Goal: Transaction & Acquisition: Purchase product/service

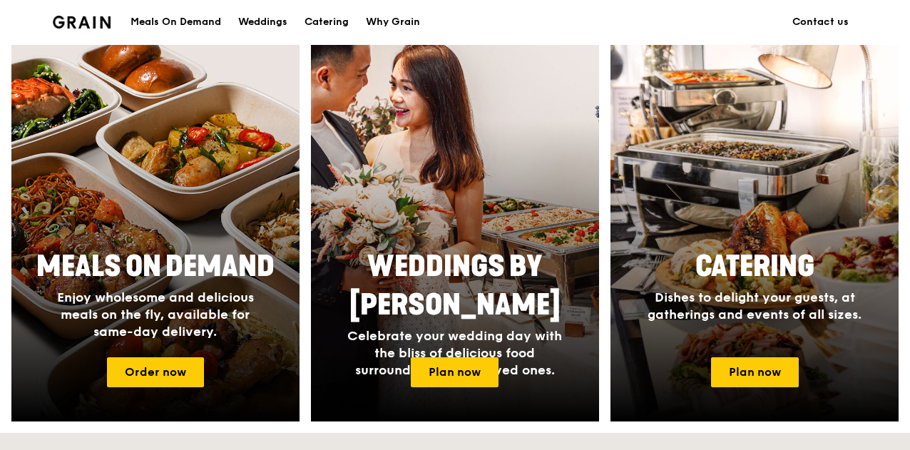
scroll to position [642, 0]
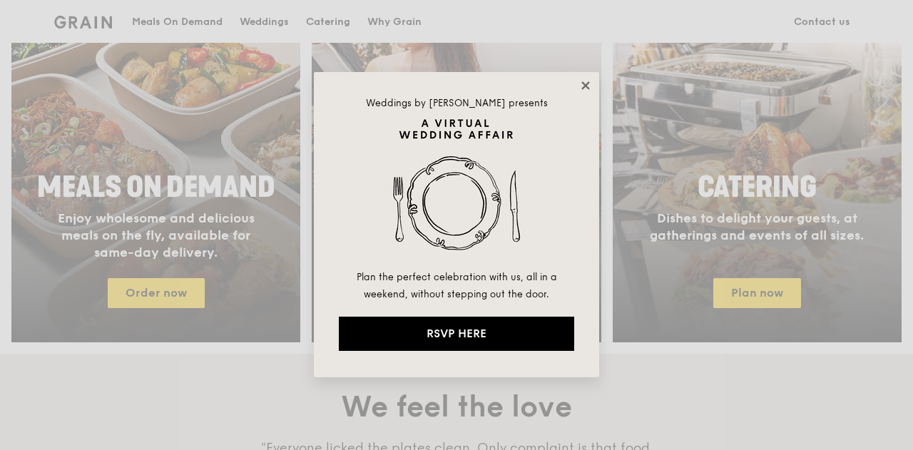
click at [580, 83] on icon at bounding box center [585, 85] width 13 height 13
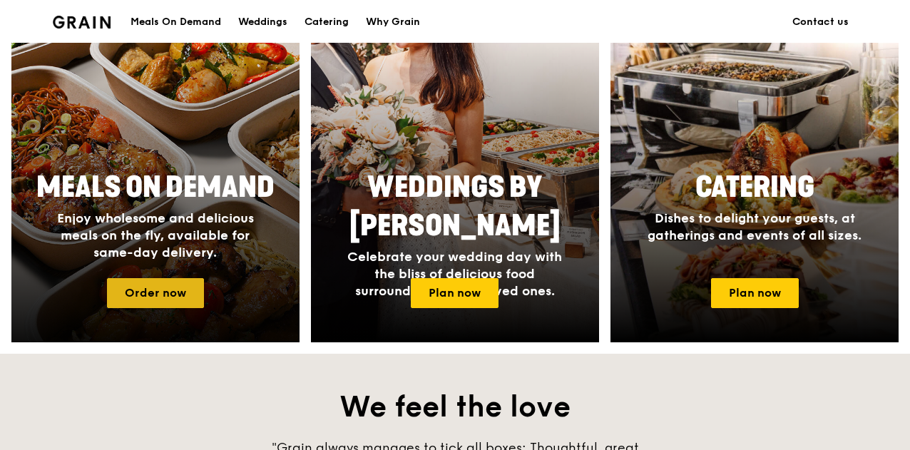
click at [190, 302] on link "Order now" at bounding box center [155, 293] width 97 height 30
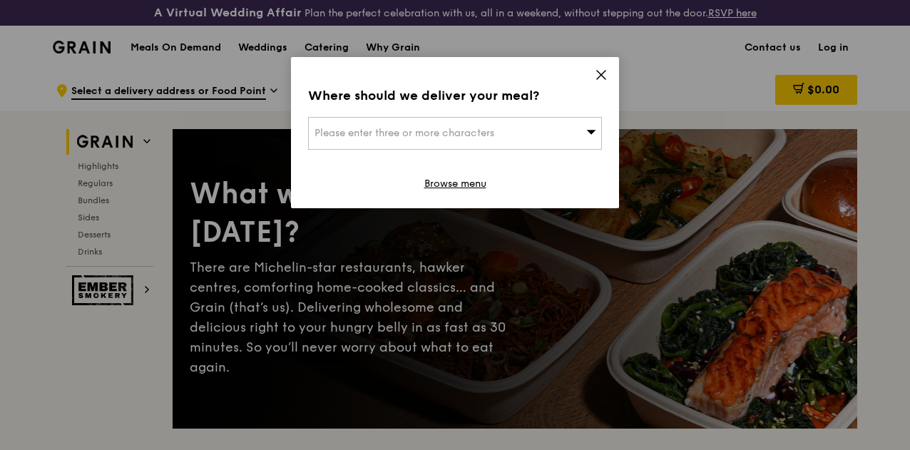
click at [599, 72] on icon at bounding box center [601, 74] width 13 height 13
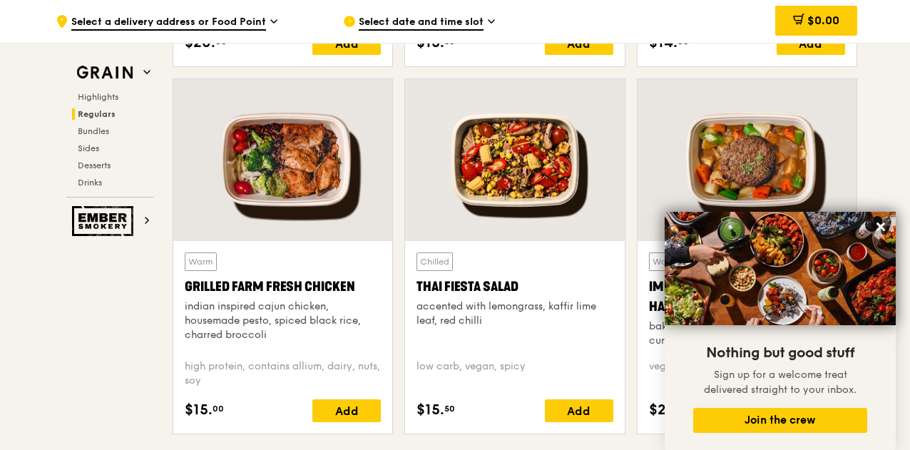
scroll to position [1711, 0]
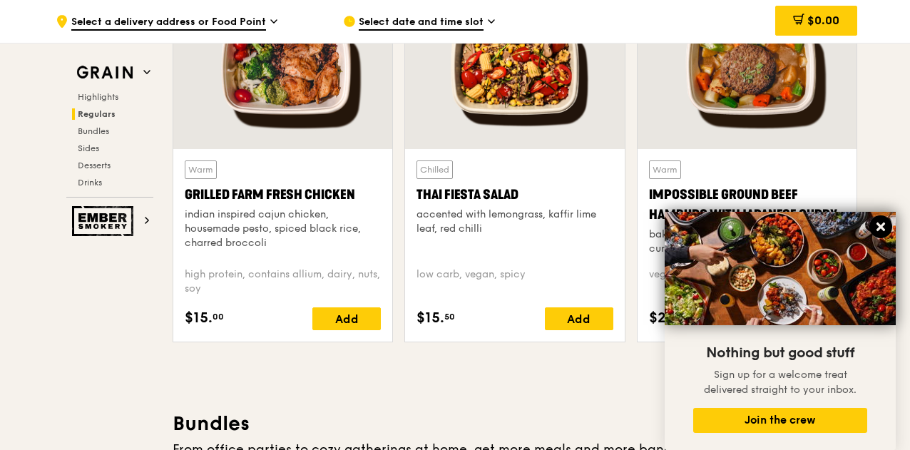
click at [887, 225] on button at bounding box center [880, 226] width 23 height 23
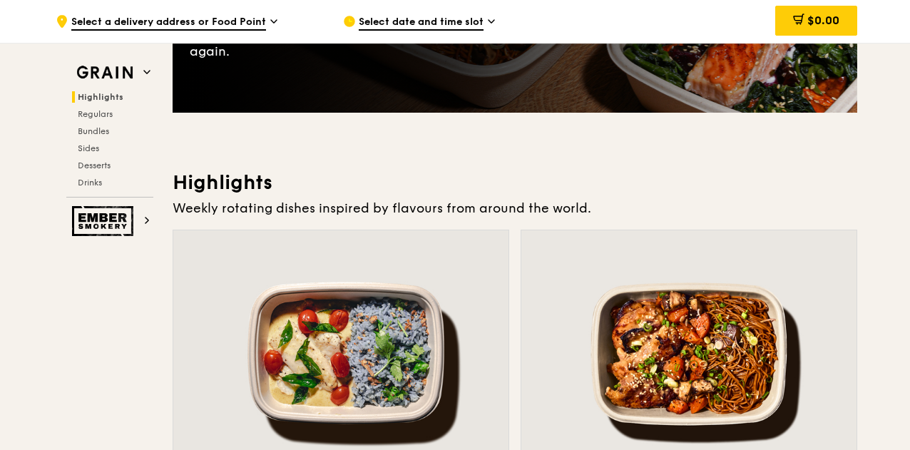
scroll to position [197, 0]
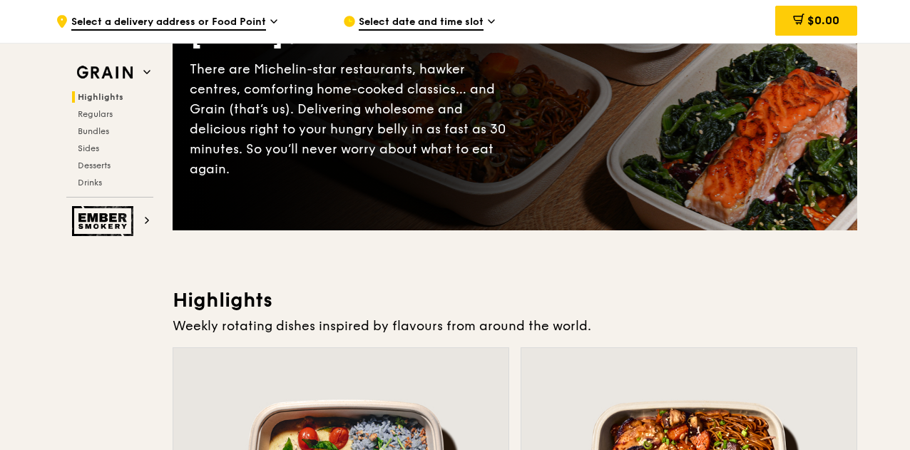
scroll to position [642, 0]
